Goal: Task Accomplishment & Management: Manage account settings

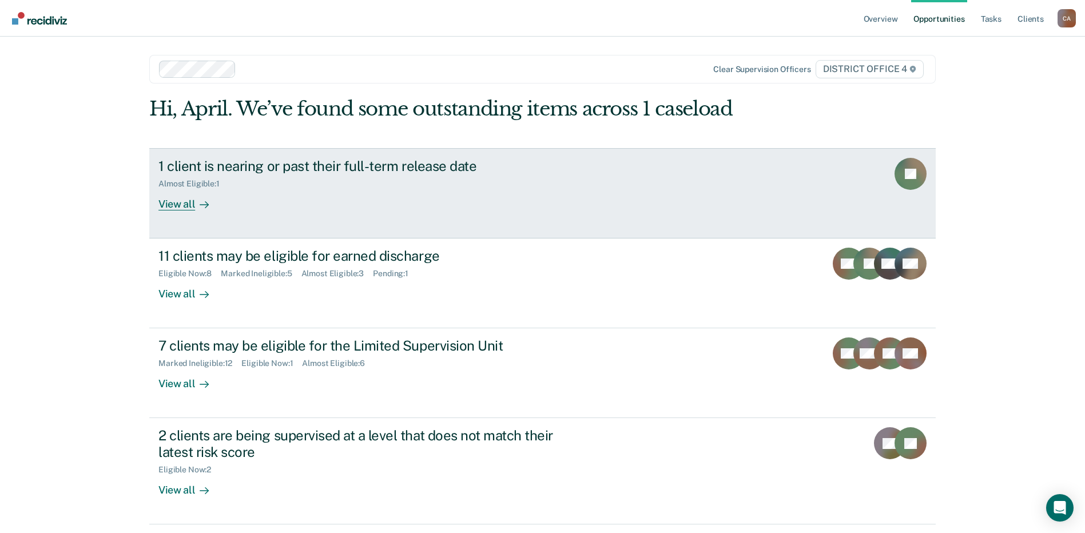
click at [377, 180] on div "Almost Eligible : 1" at bounding box center [358, 181] width 401 height 14
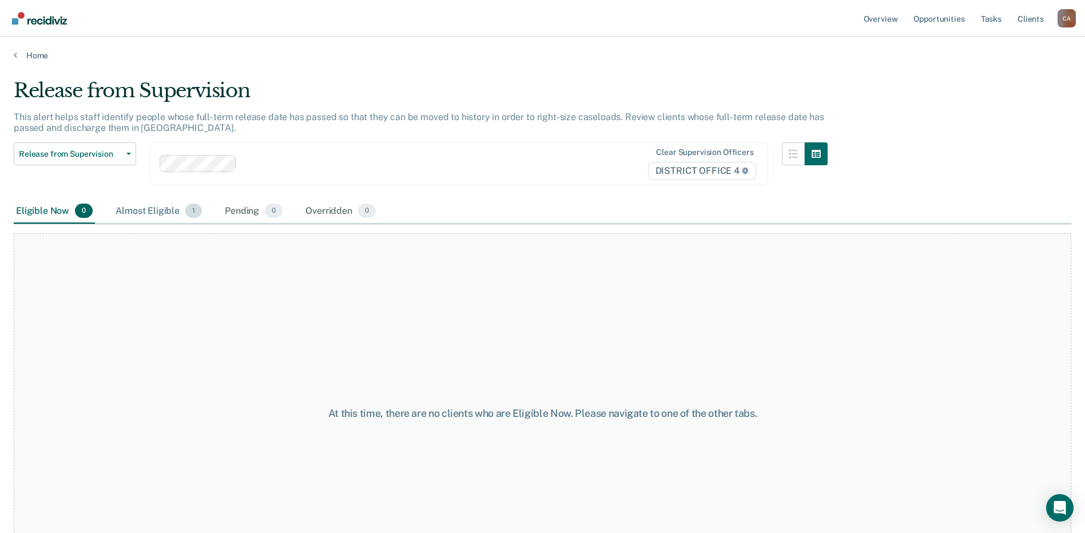
click at [164, 209] on div "Almost Eligible 1" at bounding box center [158, 211] width 91 height 25
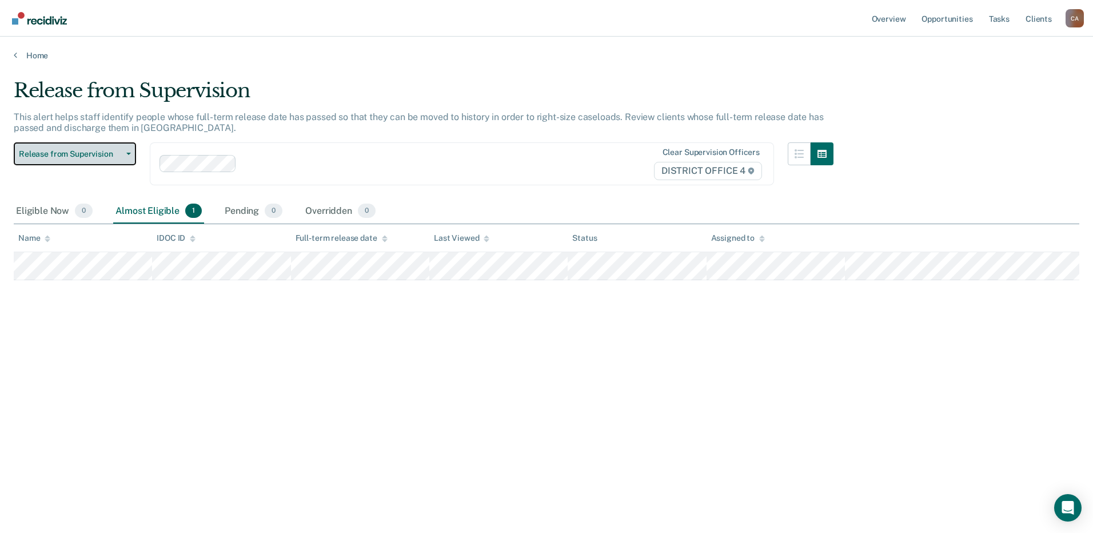
click at [126, 153] on span "button" at bounding box center [126, 154] width 9 height 2
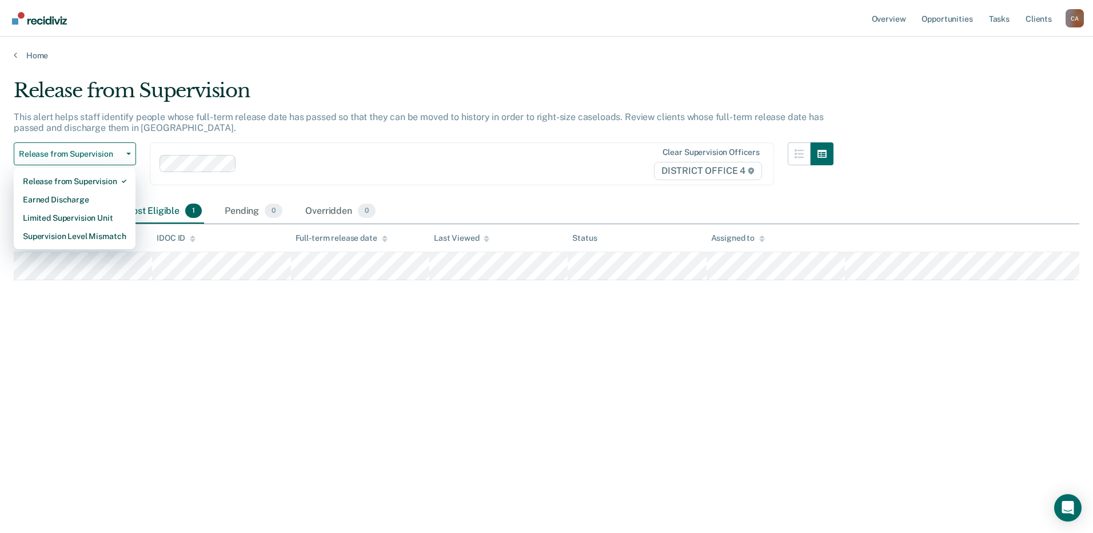
drag, startPoint x: 424, startPoint y: 77, endPoint x: 425, endPoint y: 70, distance: 6.5
click at [424, 75] on main "Release from Supervision This alert helps staff identify people whose full-term…" at bounding box center [546, 295] width 1093 height 469
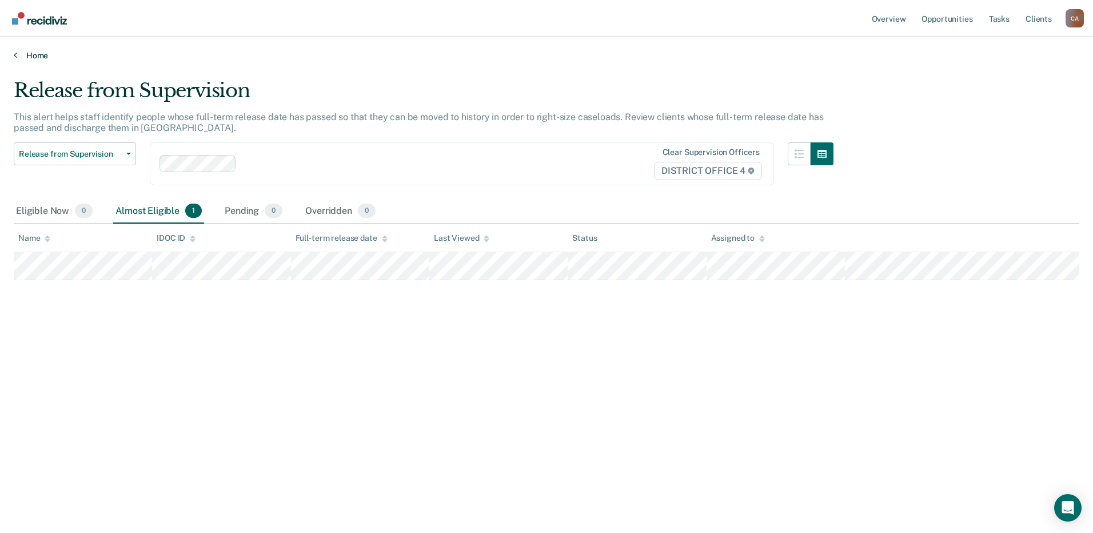
click at [36, 57] on link "Home" at bounding box center [547, 55] width 1066 height 10
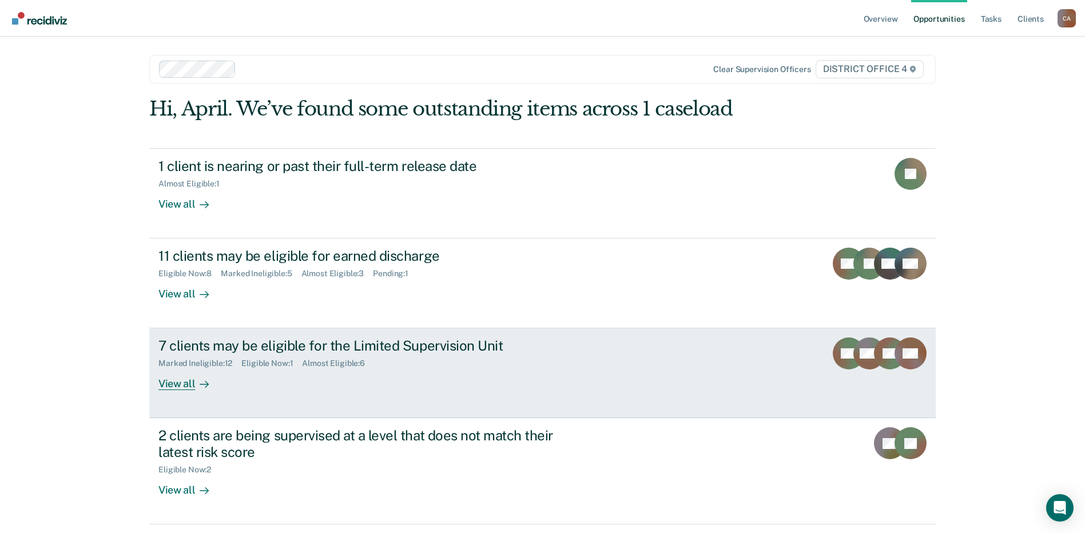
click at [510, 381] on div "7 clients may be eligible for the Limited Supervision Unit Marked Ineligible : …" at bounding box center [372, 363] width 429 height 53
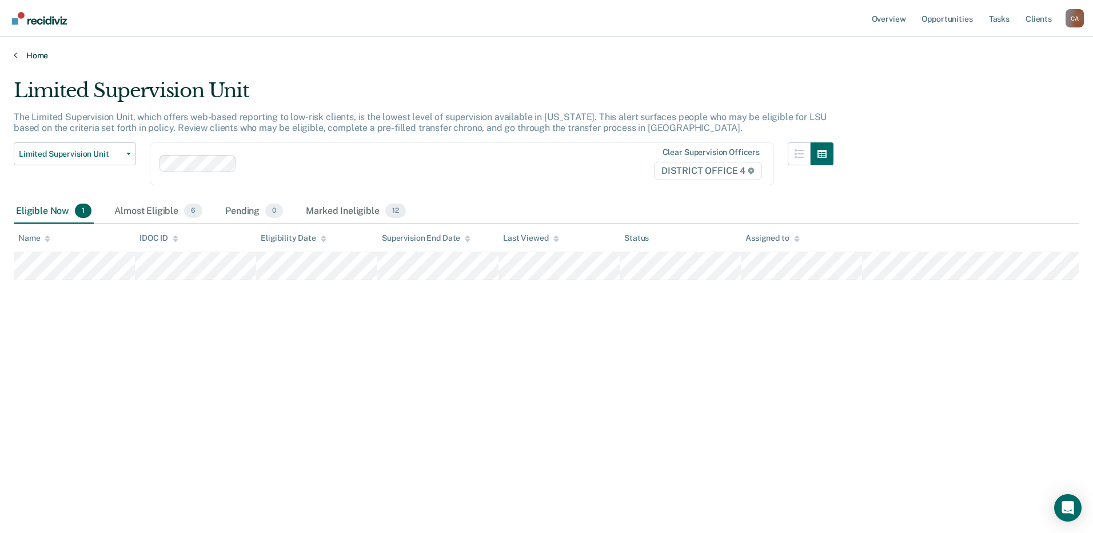
click at [38, 55] on link "Home" at bounding box center [547, 55] width 1066 height 10
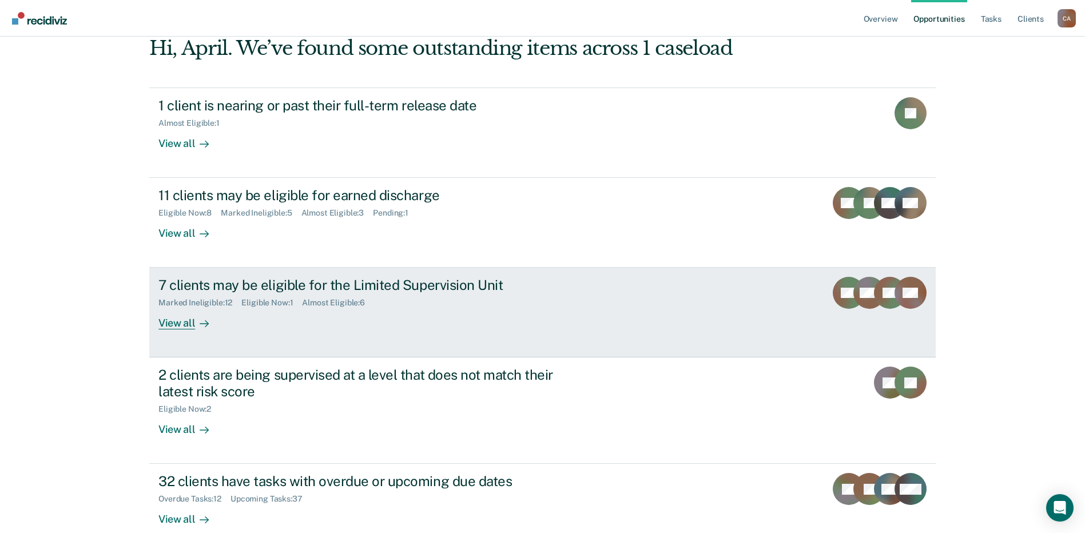
scroll to position [82, 0]
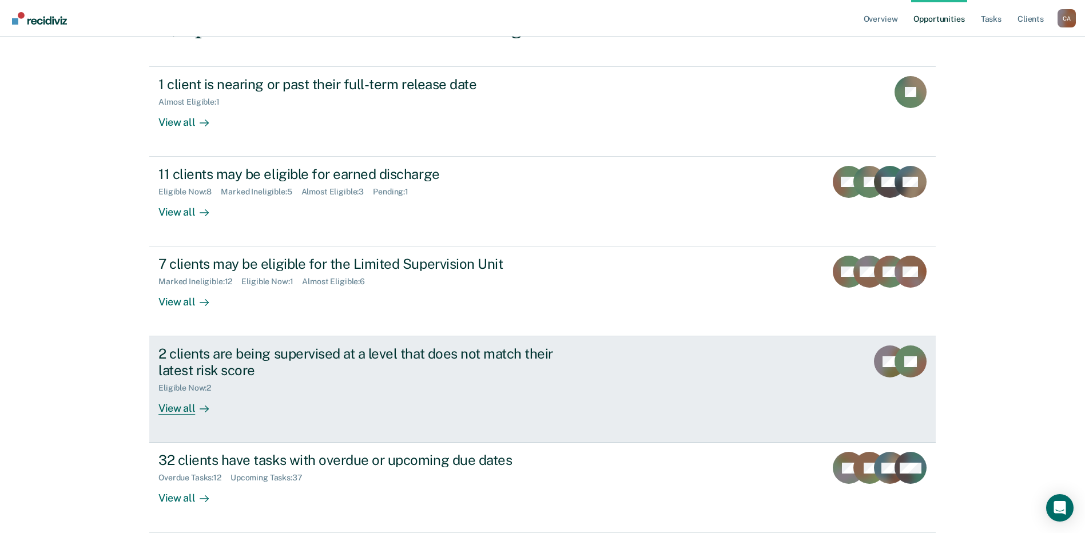
click at [441, 370] on div "2 clients are being supervised at a level that does not match their latest risk…" at bounding box center [358, 361] width 401 height 33
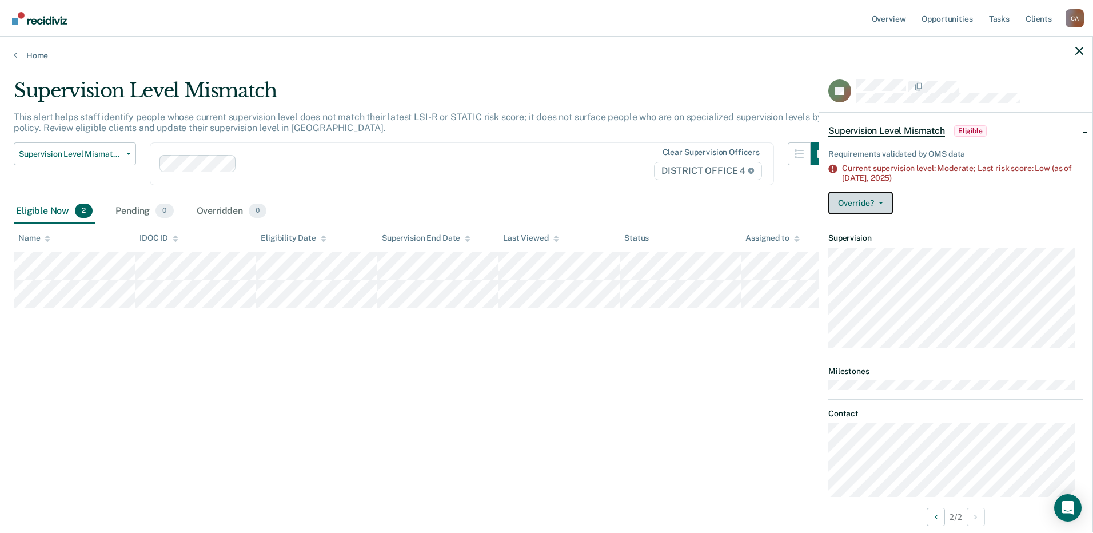
click at [879, 202] on icon "button" at bounding box center [881, 203] width 5 height 2
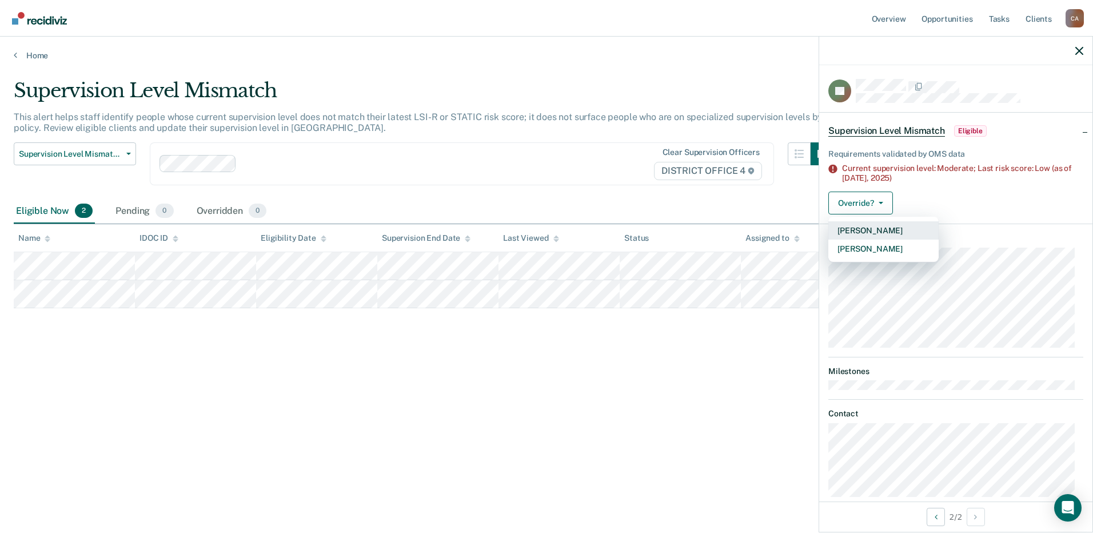
click at [883, 226] on button "Mark Pending" at bounding box center [884, 230] width 110 height 18
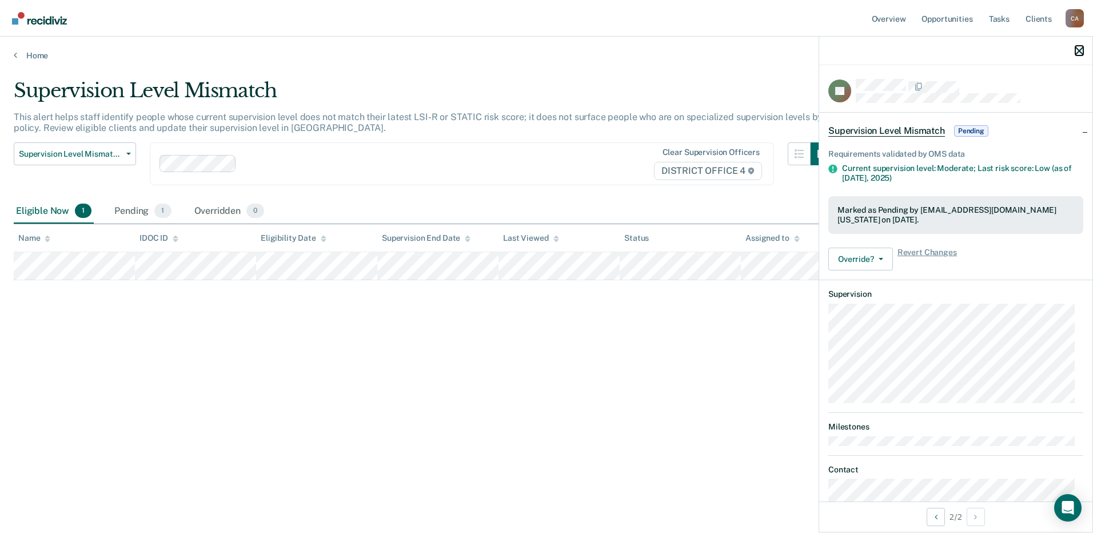
click at [1079, 50] on icon "button" at bounding box center [1080, 51] width 8 height 8
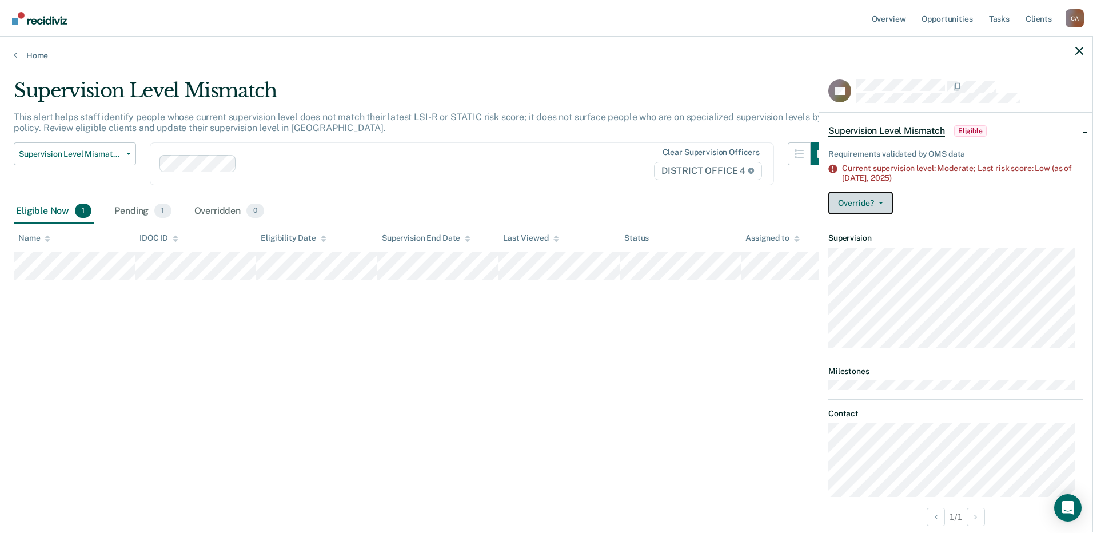
click at [886, 203] on button "Override?" at bounding box center [861, 203] width 65 height 23
click at [1076, 46] on button "button" at bounding box center [1080, 51] width 8 height 10
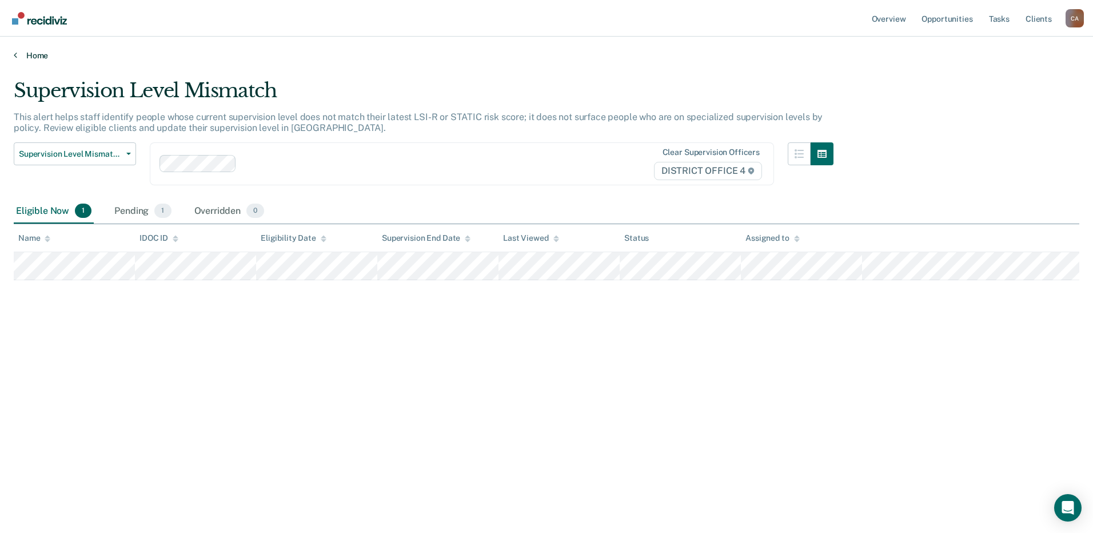
click at [24, 53] on link "Home" at bounding box center [547, 55] width 1066 height 10
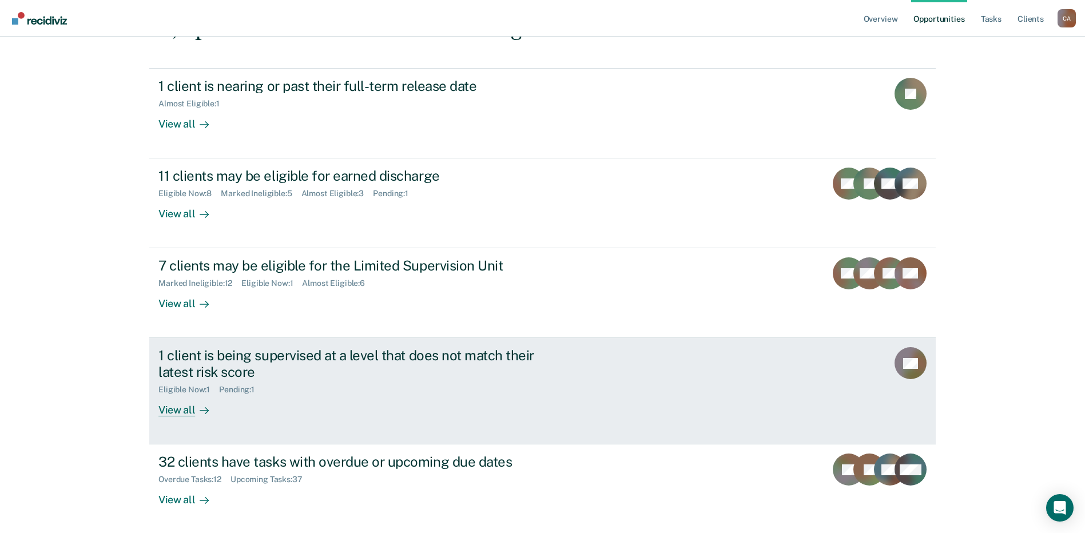
scroll to position [82, 0]
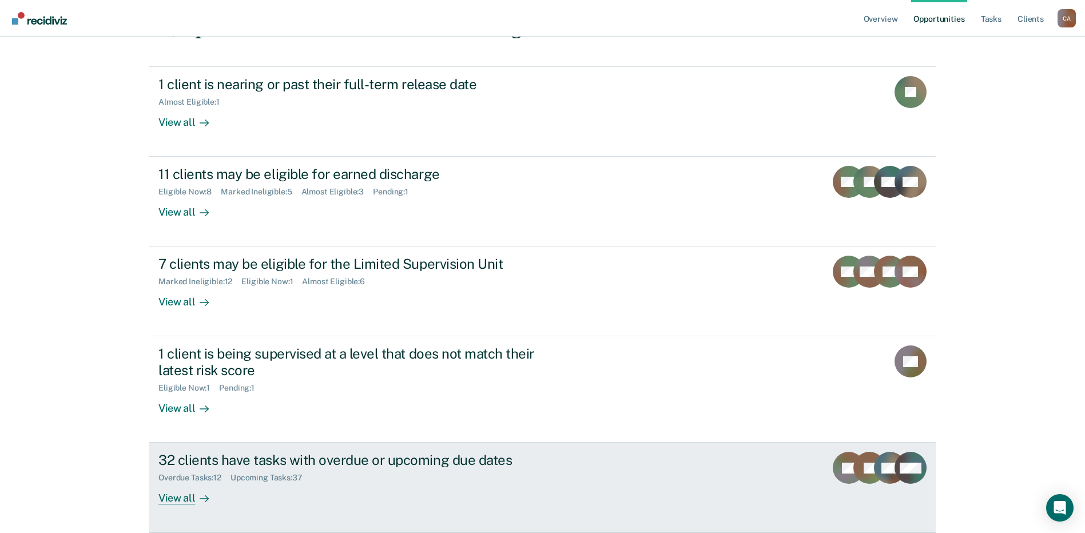
click at [396, 471] on div "Overdue Tasks : 12 Upcoming Tasks : 37" at bounding box center [358, 475] width 401 height 14
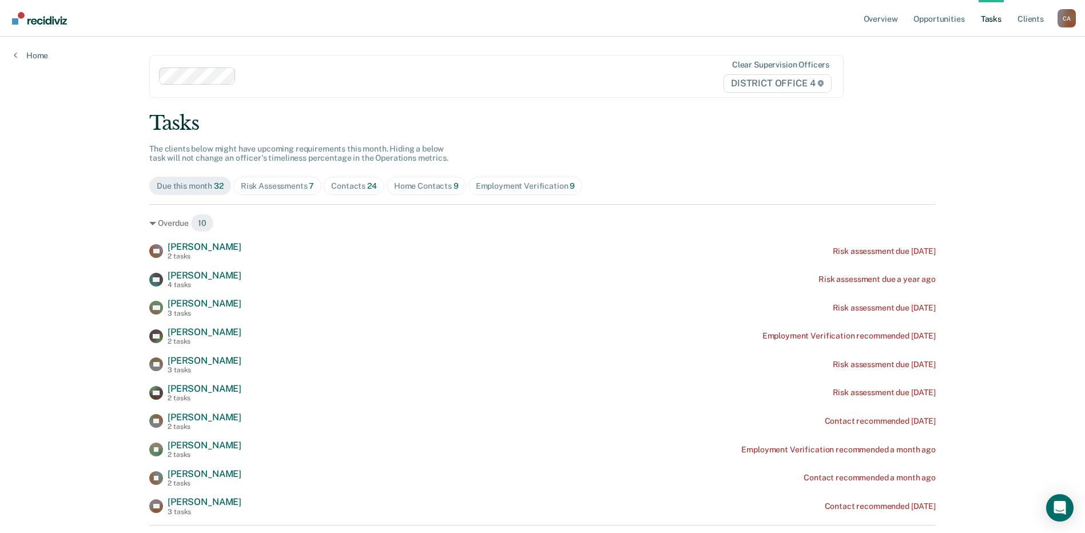
click at [430, 188] on div "Home Contacts 9" at bounding box center [426, 186] width 65 height 10
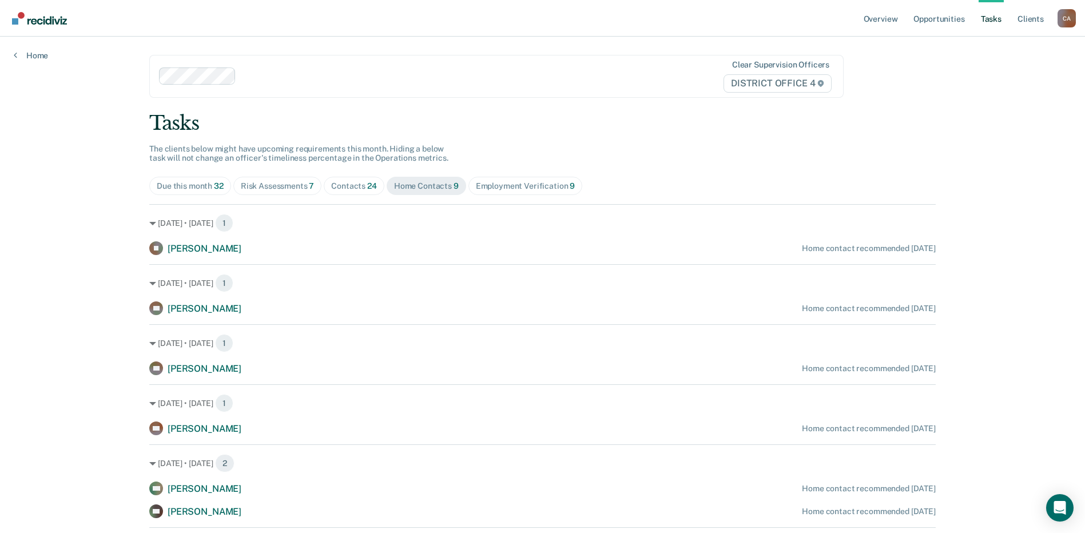
click at [284, 186] on div "Risk Assessments 7" at bounding box center [278, 186] width 74 height 10
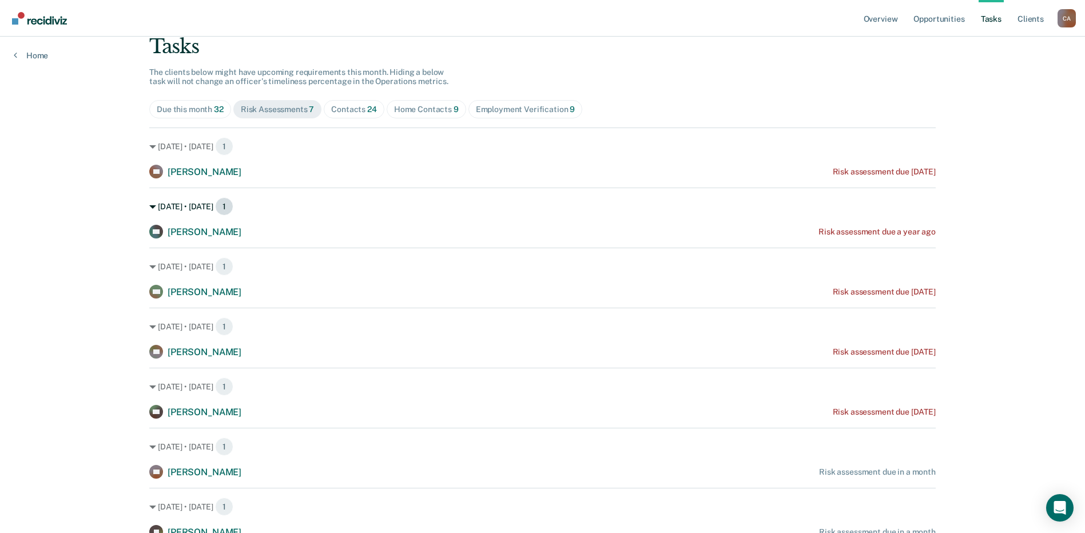
scroll to position [82, 0]
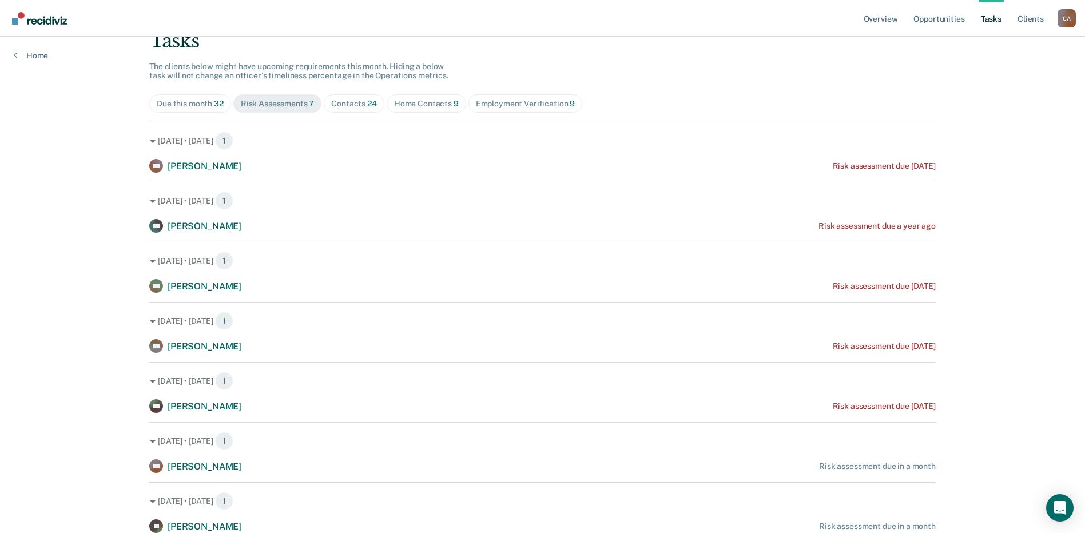
click at [520, 105] on div "Employment Verification 9" at bounding box center [526, 104] width 100 height 10
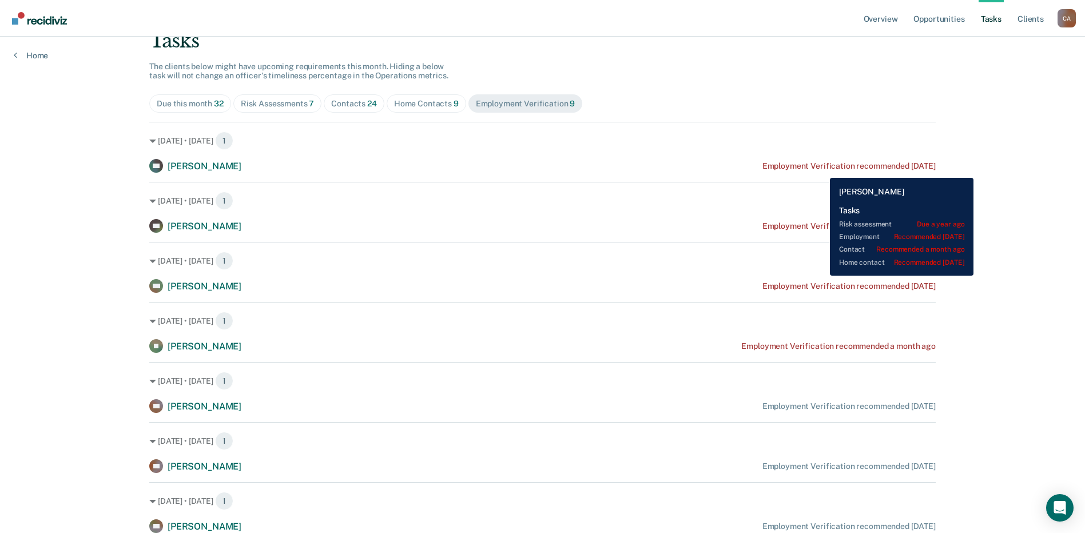
click at [821, 169] on div "Employment Verification recommended 6 months ago" at bounding box center [848, 166] width 173 height 10
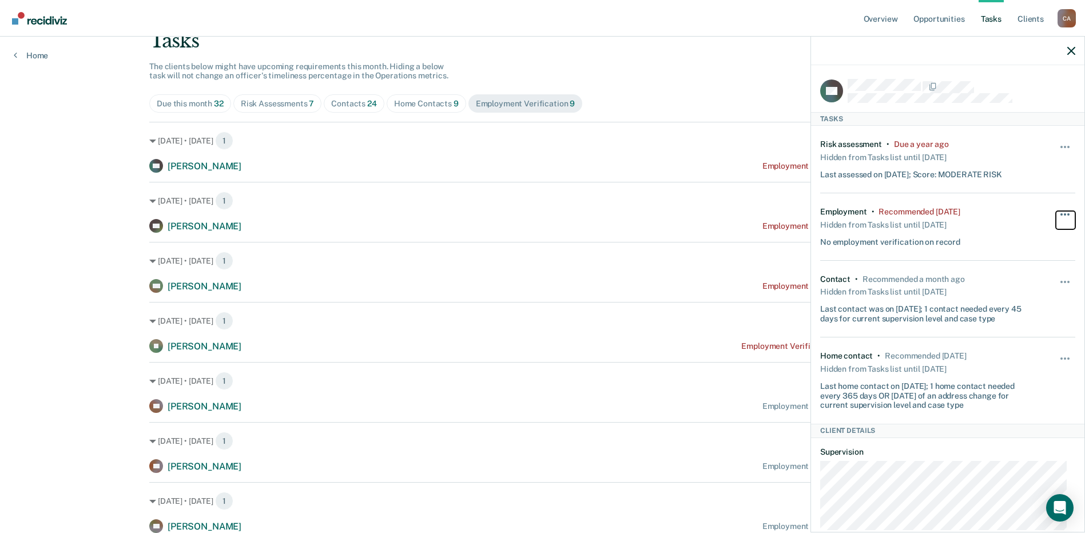
click at [1067, 214] on span "button" at bounding box center [1068, 214] width 2 height 2
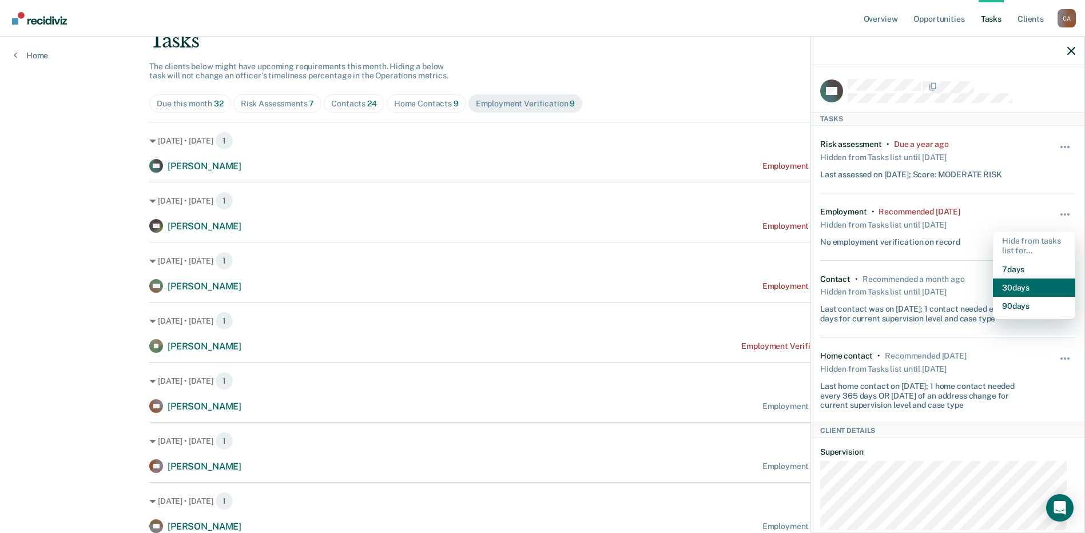
click at [1024, 284] on button "30 days" at bounding box center [1034, 288] width 82 height 18
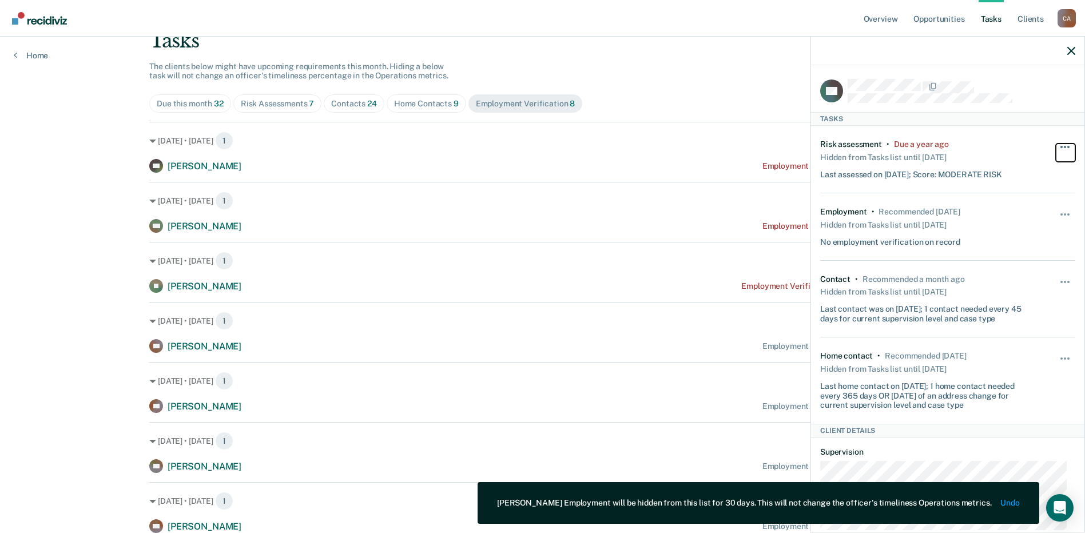
click at [1064, 146] on span "button" at bounding box center [1065, 147] width 2 height 2
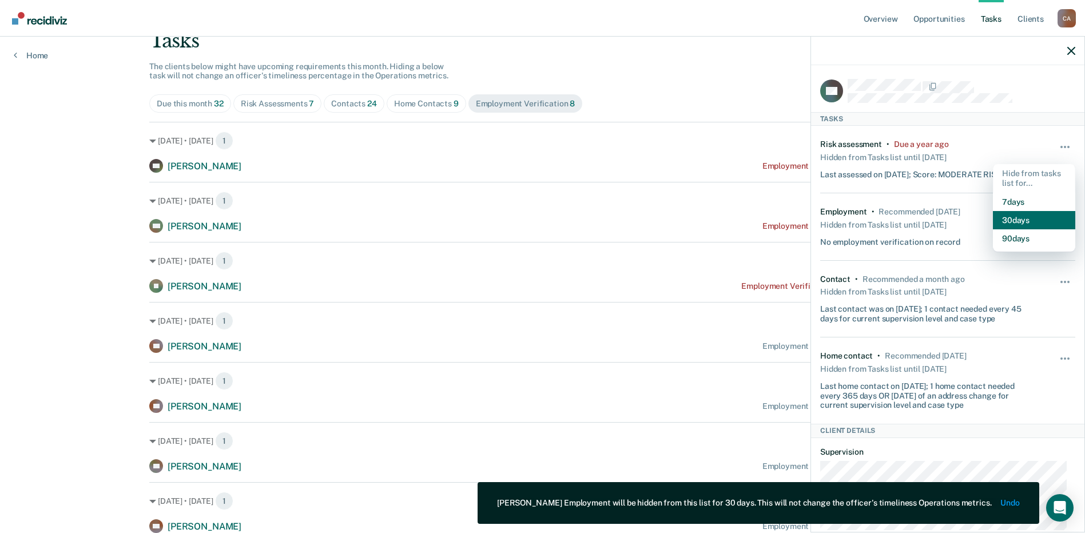
click at [1019, 219] on button "30 days" at bounding box center [1034, 220] width 82 height 18
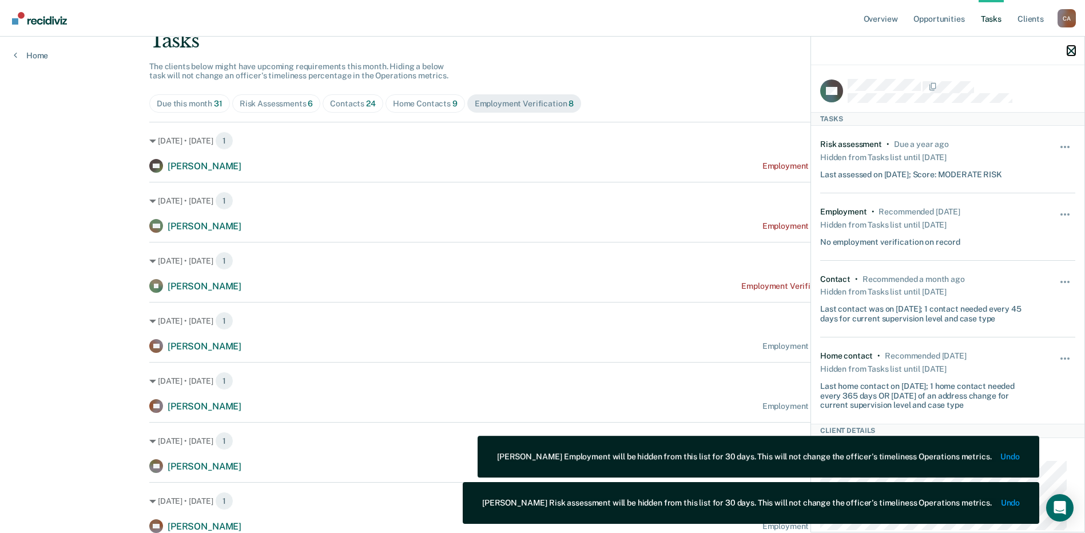
click at [1072, 47] on icon "button" at bounding box center [1071, 51] width 8 height 8
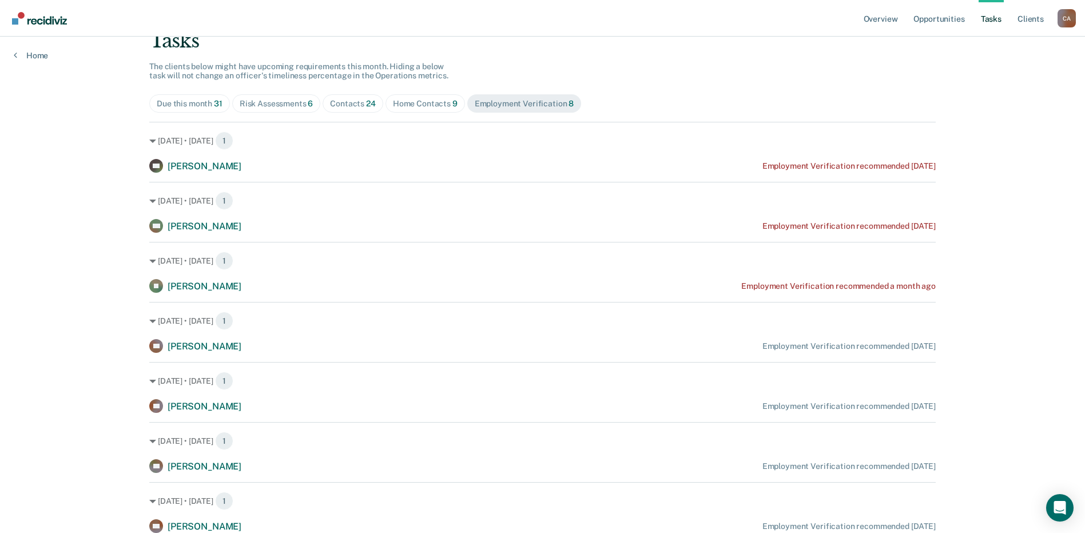
click at [443, 102] on div "Home Contacts 9" at bounding box center [425, 104] width 65 height 10
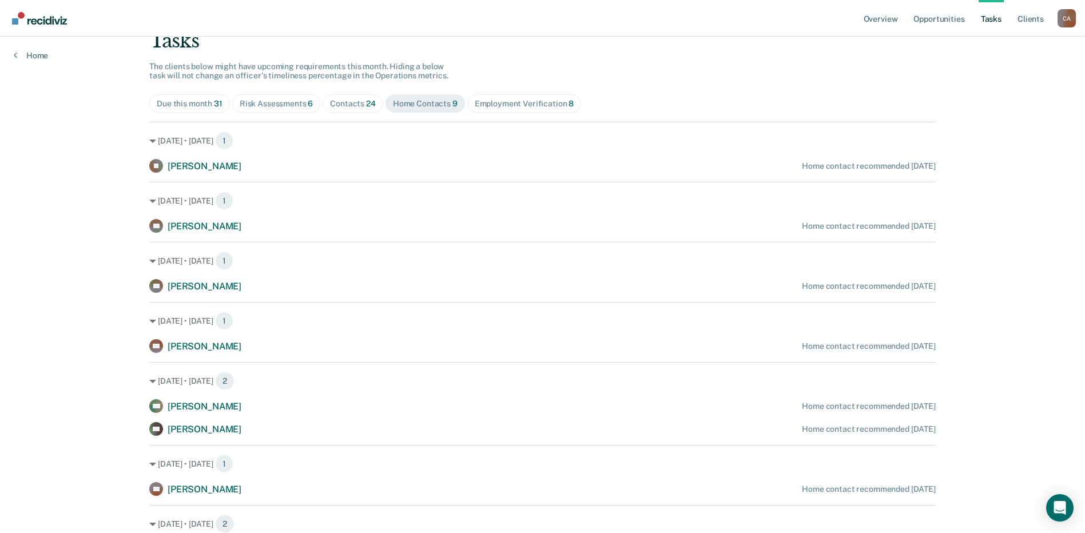
click at [432, 102] on div "Home Contacts 9" at bounding box center [425, 104] width 65 height 10
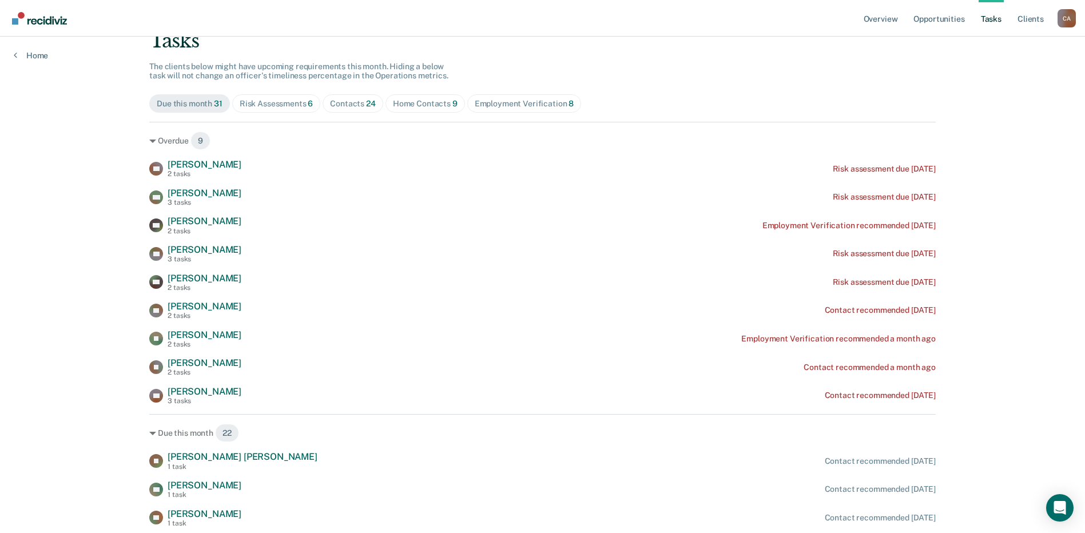
click at [443, 104] on div "Home Contacts 9" at bounding box center [425, 104] width 65 height 10
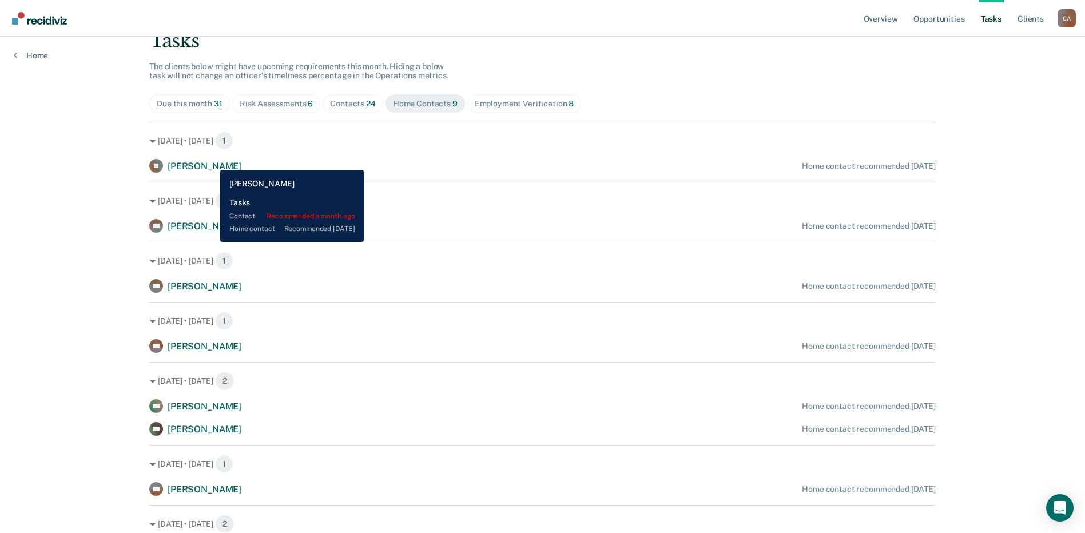
click at [212, 161] on span "Lisa Townsend" at bounding box center [205, 166] width 74 height 11
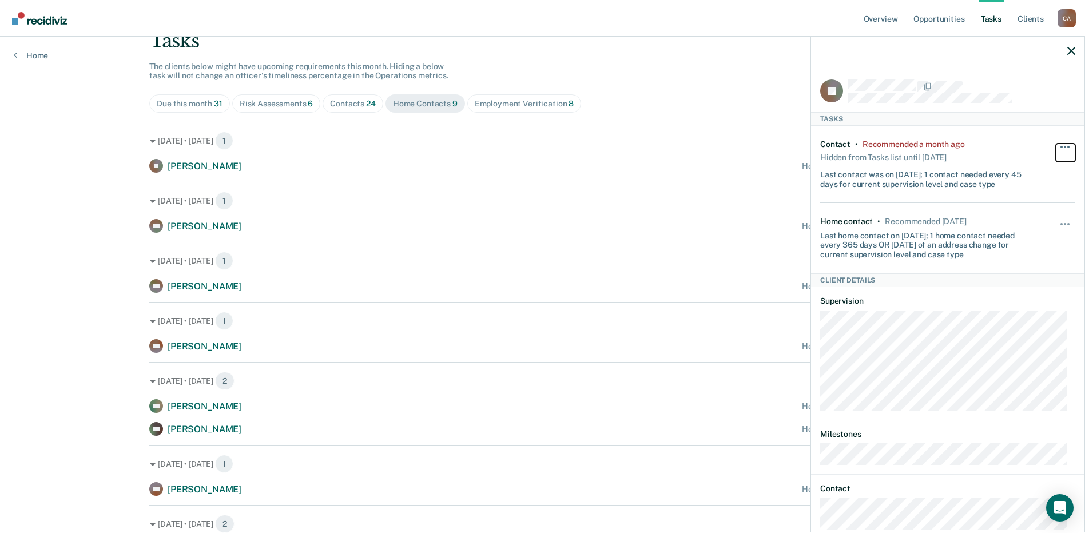
click at [1060, 144] on button "button" at bounding box center [1065, 153] width 19 height 18
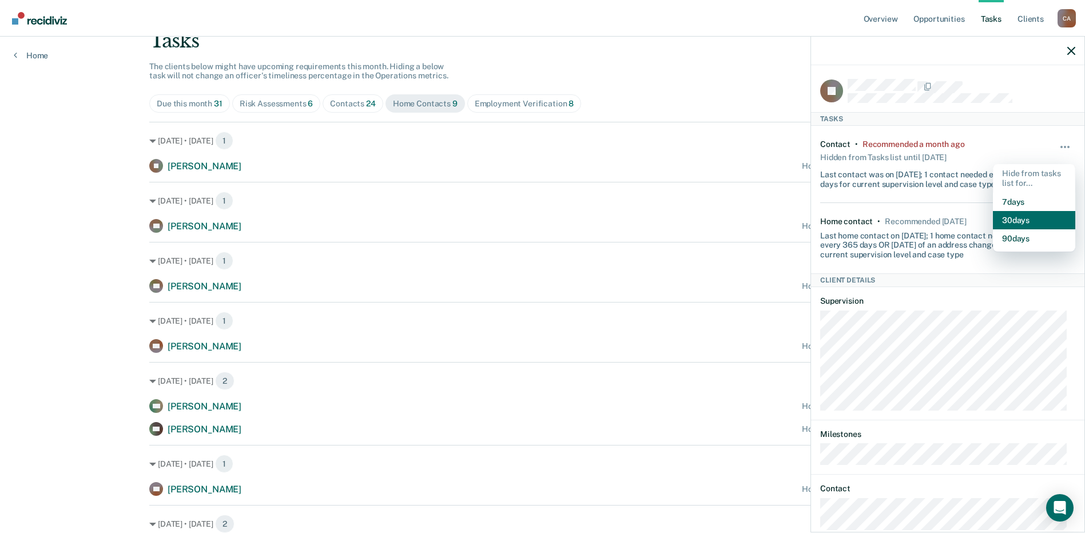
click at [1025, 218] on button "30 days" at bounding box center [1034, 220] width 82 height 18
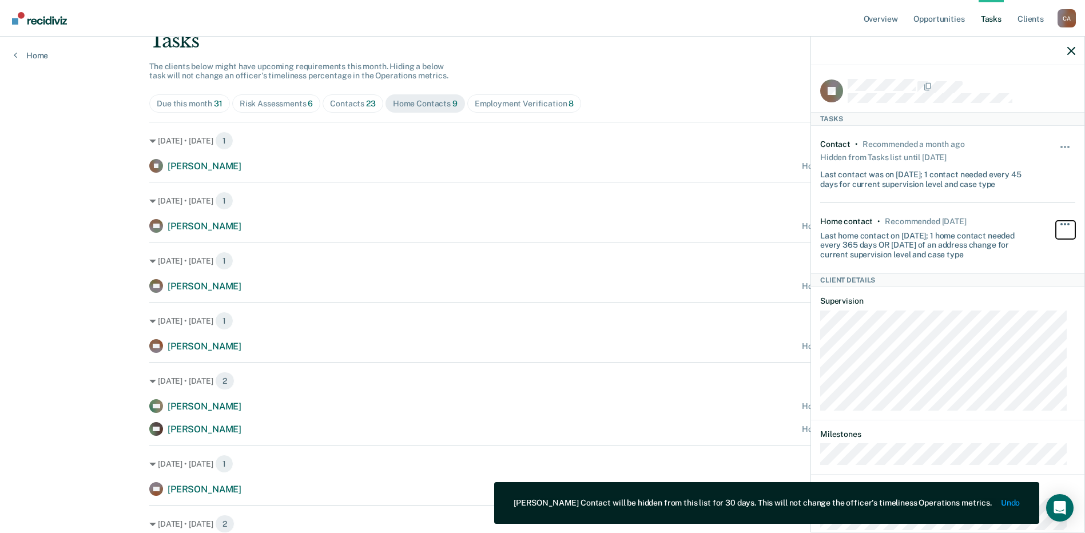
click at [1060, 221] on button "button" at bounding box center [1065, 230] width 19 height 18
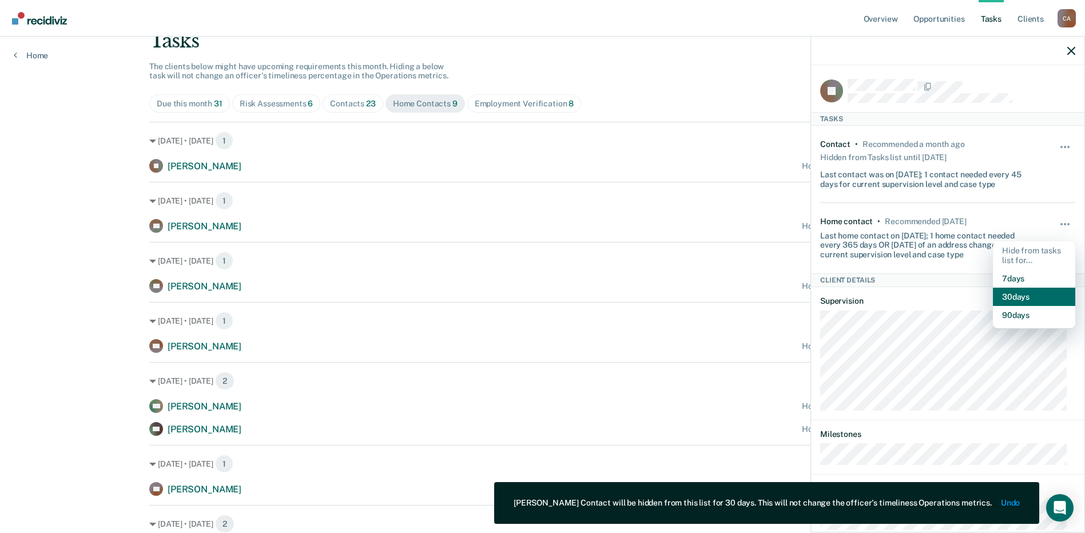
click at [1022, 297] on button "30 days" at bounding box center [1034, 297] width 82 height 18
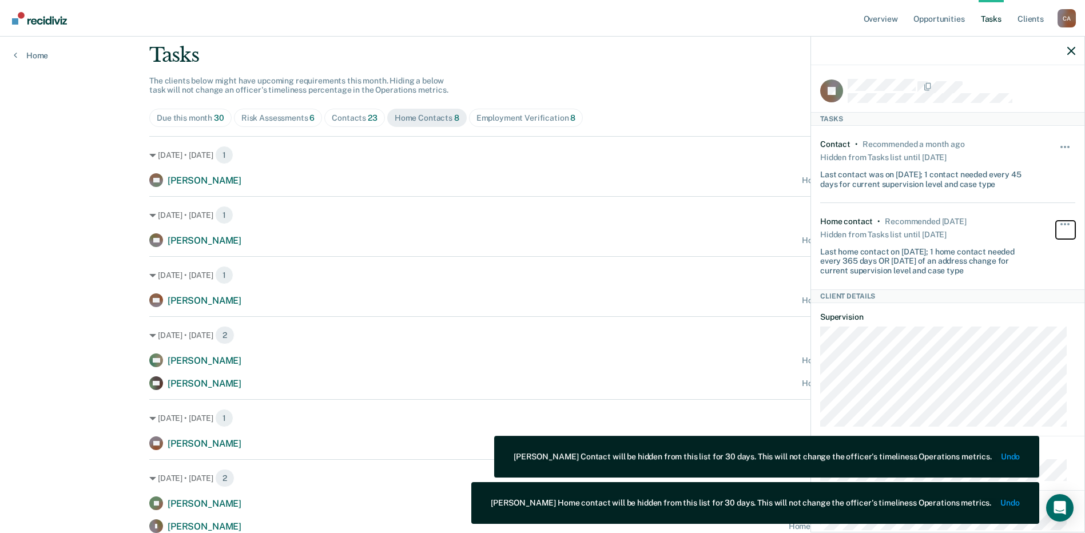
scroll to position [68, 0]
click at [1072, 50] on icon "button" at bounding box center [1071, 51] width 8 height 8
